Goal: Transaction & Acquisition: Purchase product/service

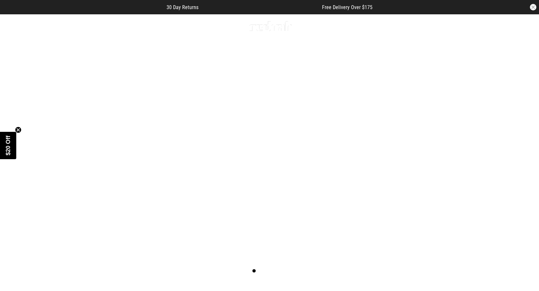
click at [457, 25] on span "button" at bounding box center [458, 26] width 7 height 8
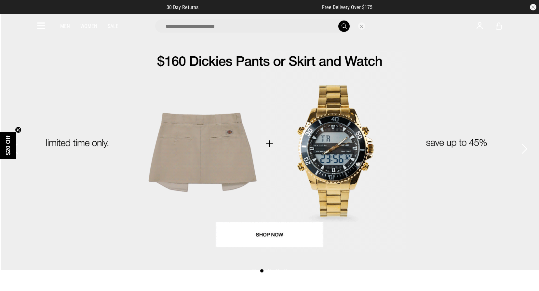
click at [298, 24] on input "search" at bounding box center [252, 26] width 195 height 13
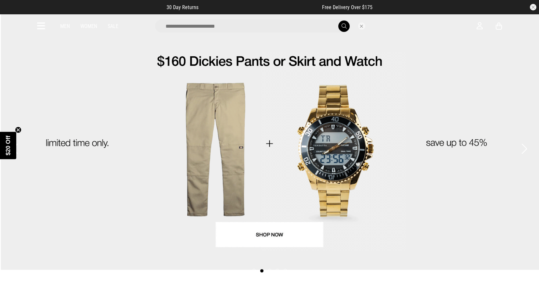
click at [299, 24] on input "search" at bounding box center [252, 26] width 195 height 13
click at [274, 26] on input "search" at bounding box center [252, 26] width 195 height 13
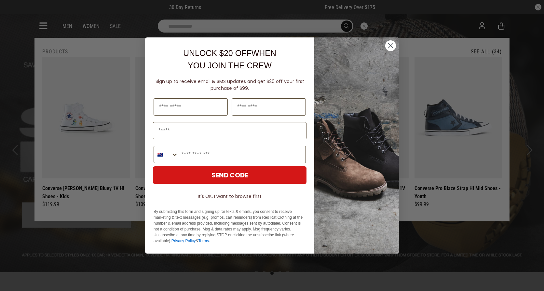
type input "**********"
click at [391, 43] on circle "Close dialog" at bounding box center [390, 45] width 11 height 11
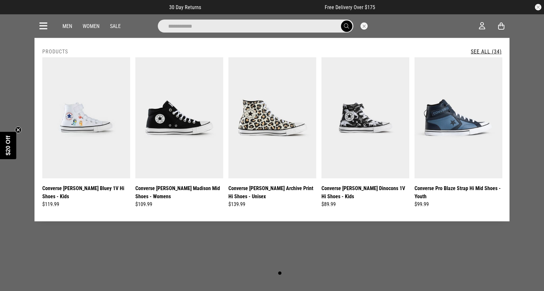
click at [496, 50] on link "See All (34)" at bounding box center [486, 51] width 31 height 6
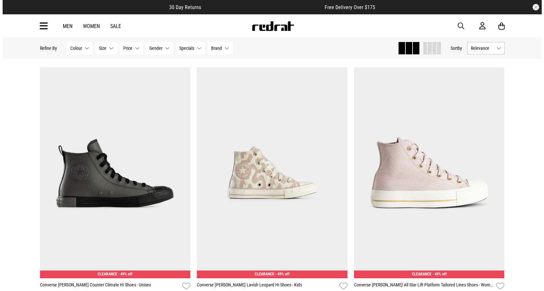
scroll to position [1789, 0]
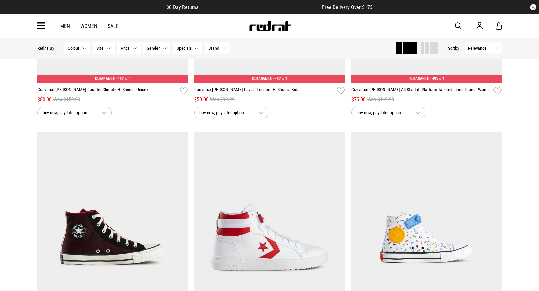
click at [465, 29] on button "button" at bounding box center [461, 26] width 13 height 8
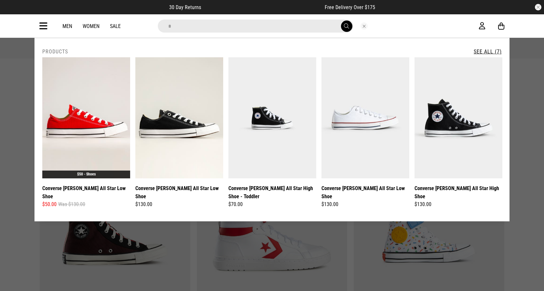
click at [232, 25] on input "*" at bounding box center [255, 26] width 195 height 13
type input "**"
click at [490, 50] on link "See All (7)" at bounding box center [488, 51] width 28 height 6
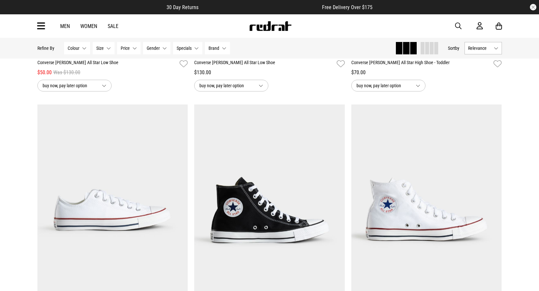
drag, startPoint x: 453, startPoint y: 25, endPoint x: 459, endPoint y: 29, distance: 6.3
click at [458, 29] on div "Men Women Sale Sign in New Back Footwear Back Mens Back Womens Back Youth & Kid…" at bounding box center [269, 25] width 475 height 23
click at [459, 29] on span "button" at bounding box center [458, 26] width 7 height 8
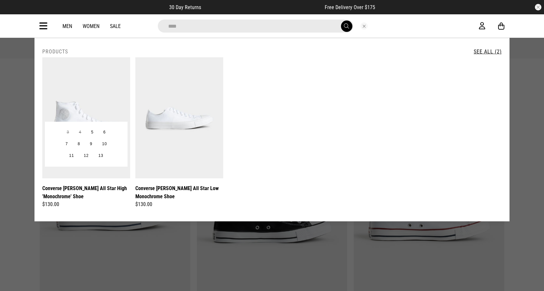
type input "****"
click at [74, 77] on img at bounding box center [86, 117] width 88 height 121
